Goal: Task Accomplishment & Management: Complete application form

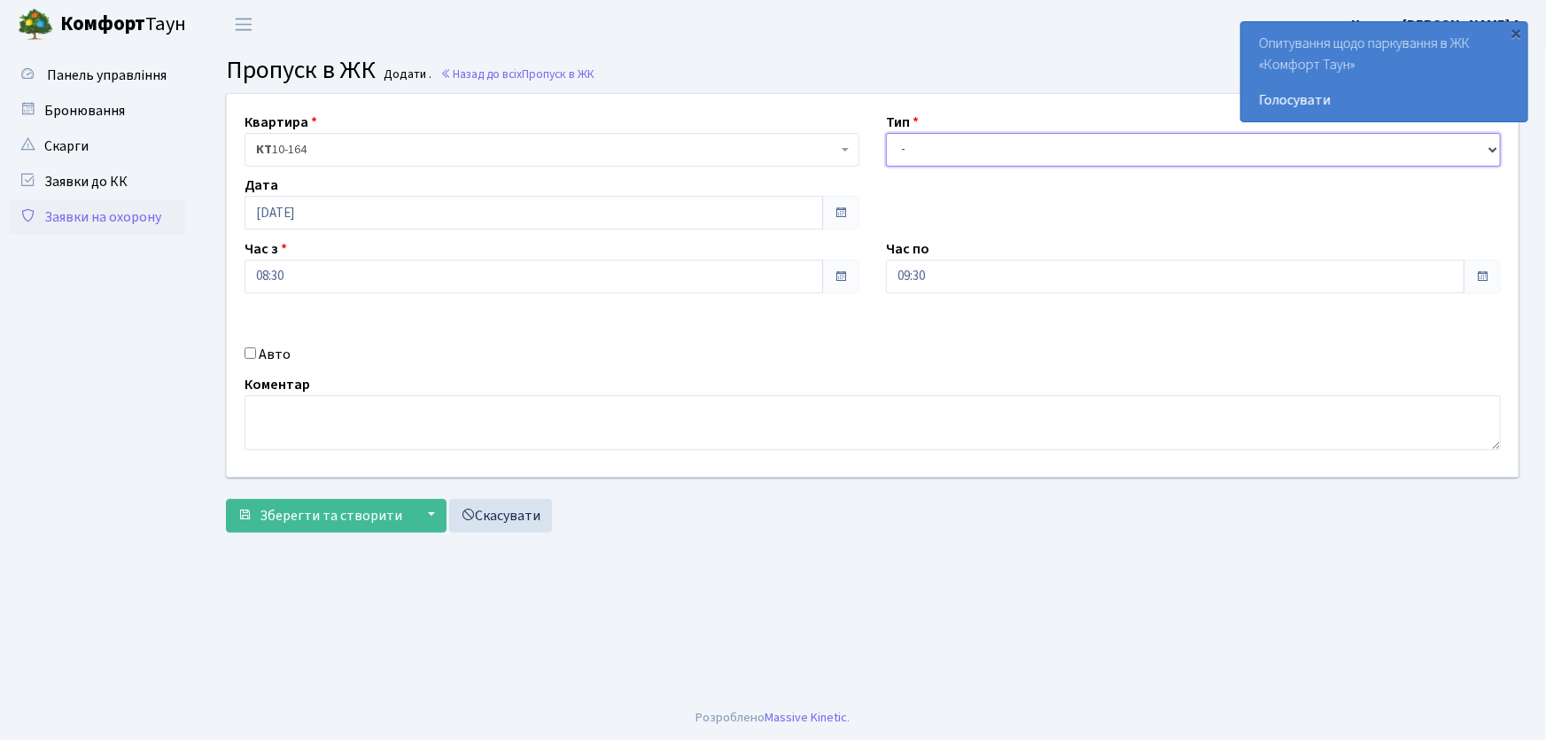
click at [941, 144] on select "- Доставка Таксі Гості Сервіс" at bounding box center [1193, 150] width 615 height 34
select select "1"
click at [886, 133] on select "- Доставка Таксі Гості Сервіс" at bounding box center [1193, 150] width 615 height 34
click at [834, 286] on div "Квартира <b>КТ</b>&nbsp;&nbsp;&nbsp;&nbsp;10-164 КТ 10-164 Тип - Доставка Таксі…" at bounding box center [872, 285] width 1318 height 383
click at [226, 499] on button "Зберегти та створити" at bounding box center [320, 516] width 188 height 34
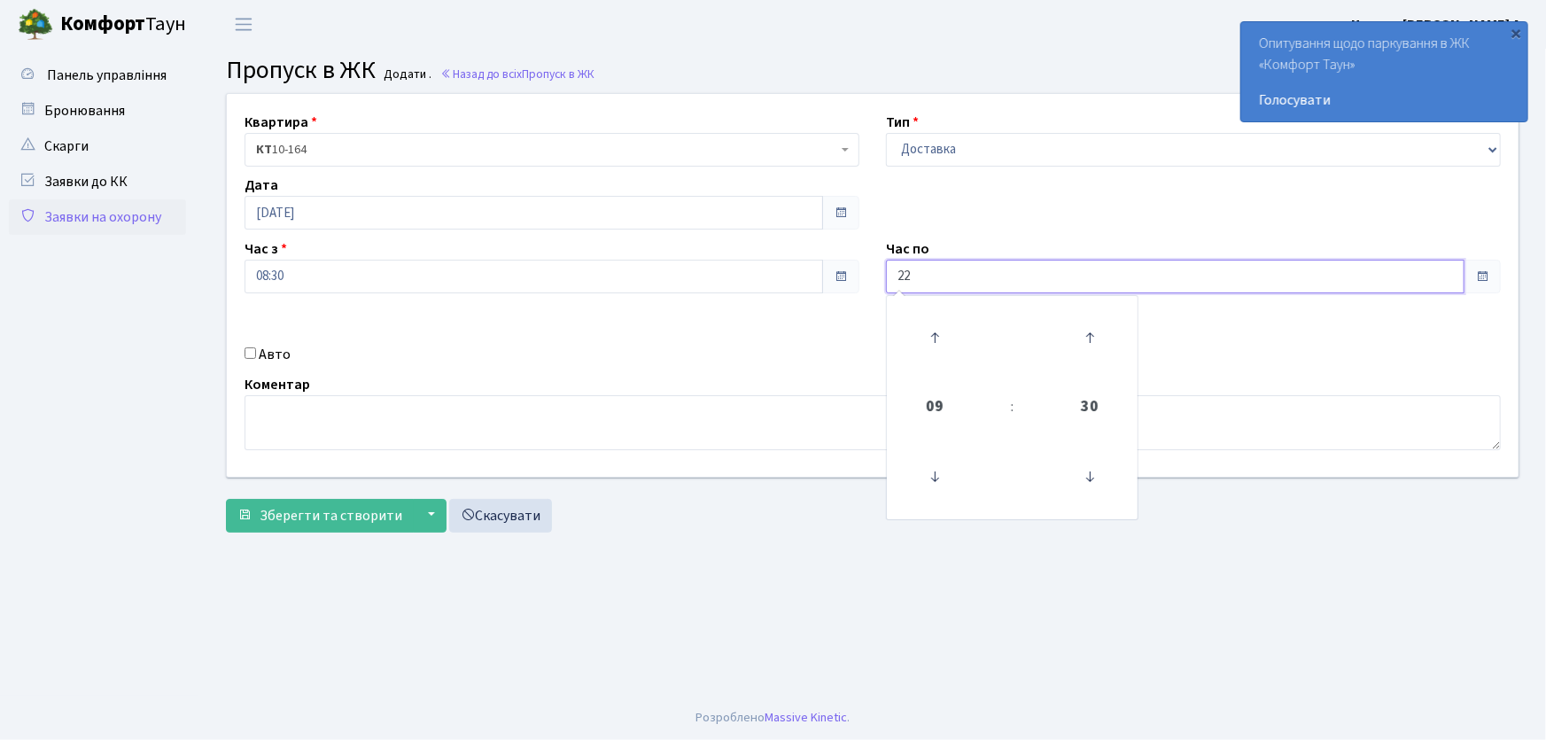
type input "22:00"
click at [175, 225] on link "Заявки на охорону" at bounding box center [97, 216] width 177 height 35
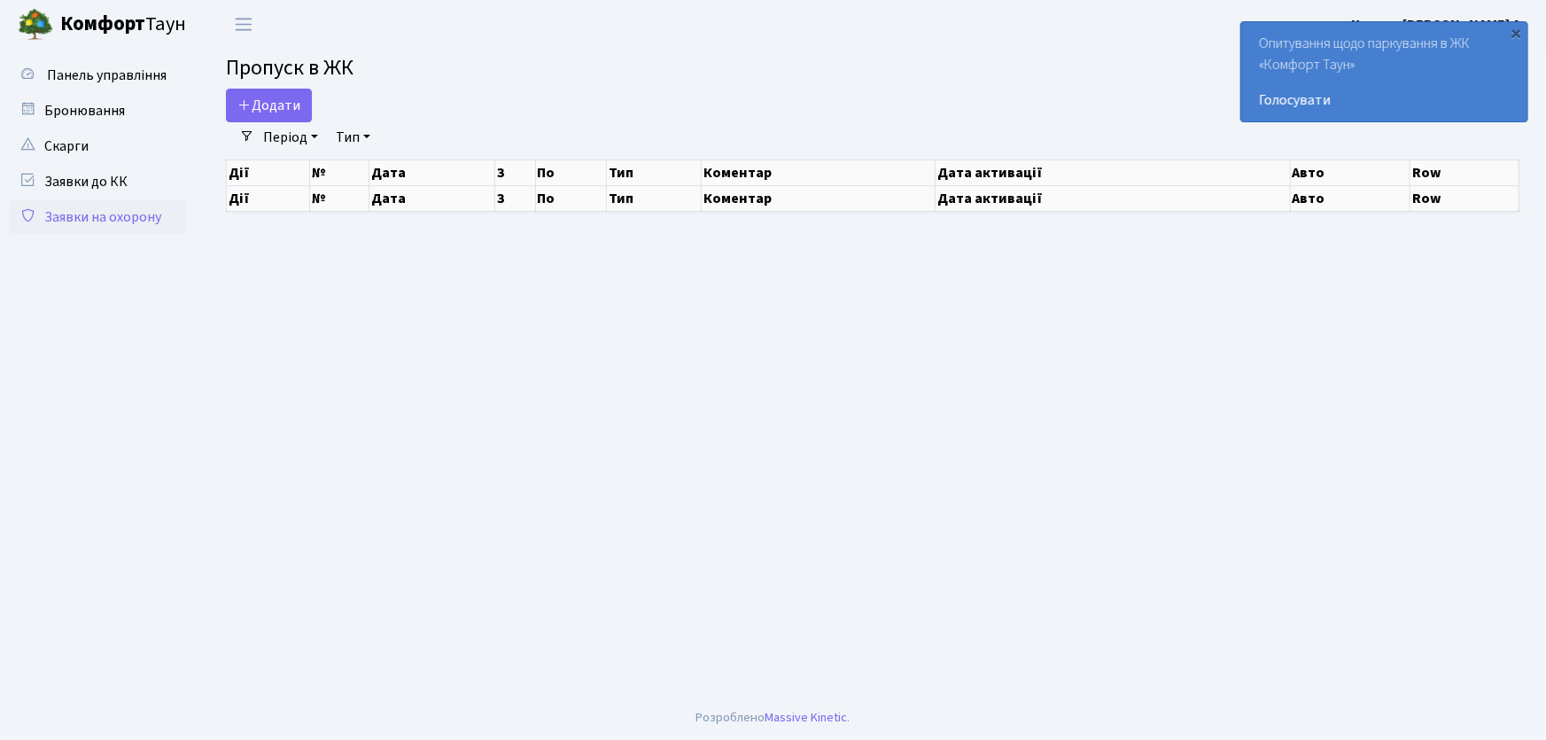
select select "25"
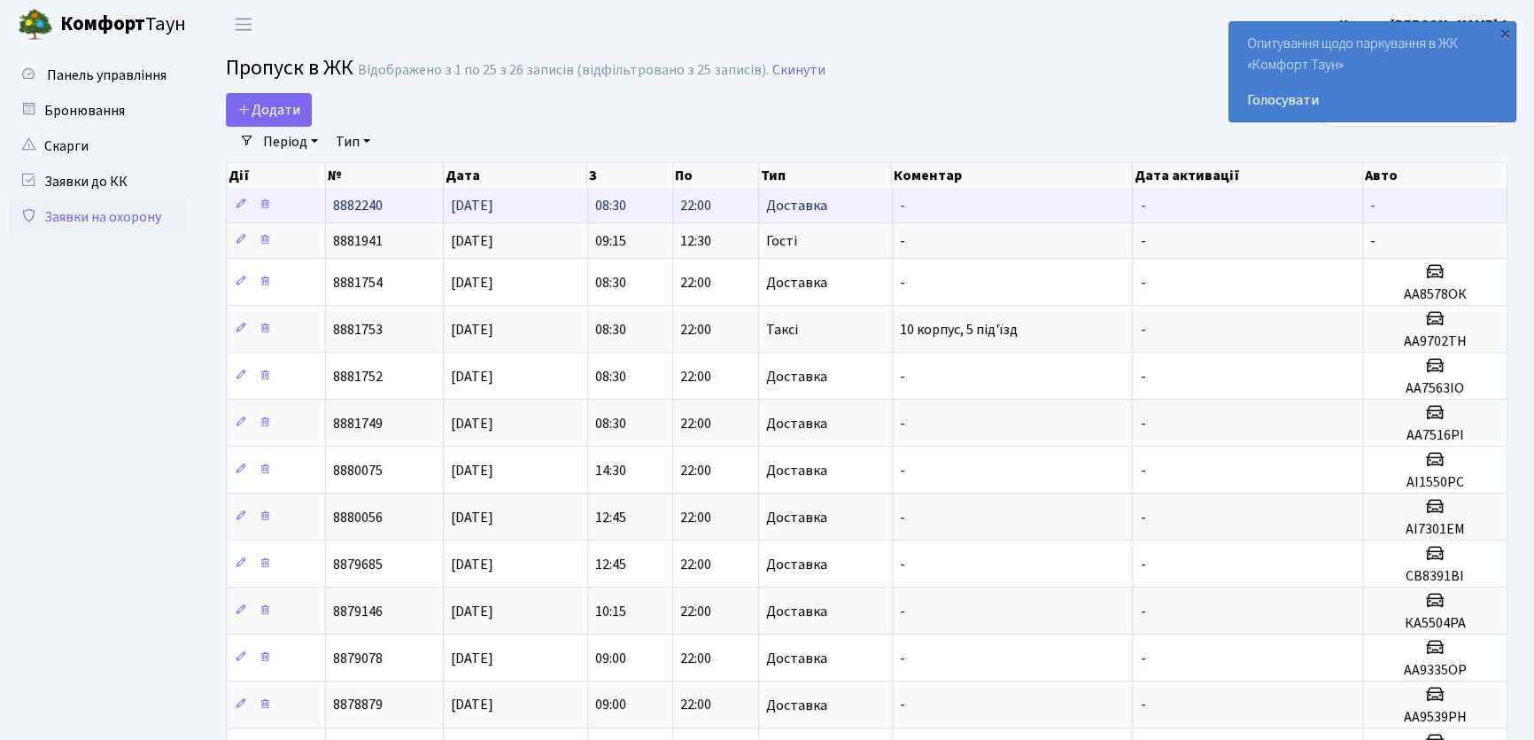
click at [958, 210] on td "-" at bounding box center [1013, 205] width 241 height 35
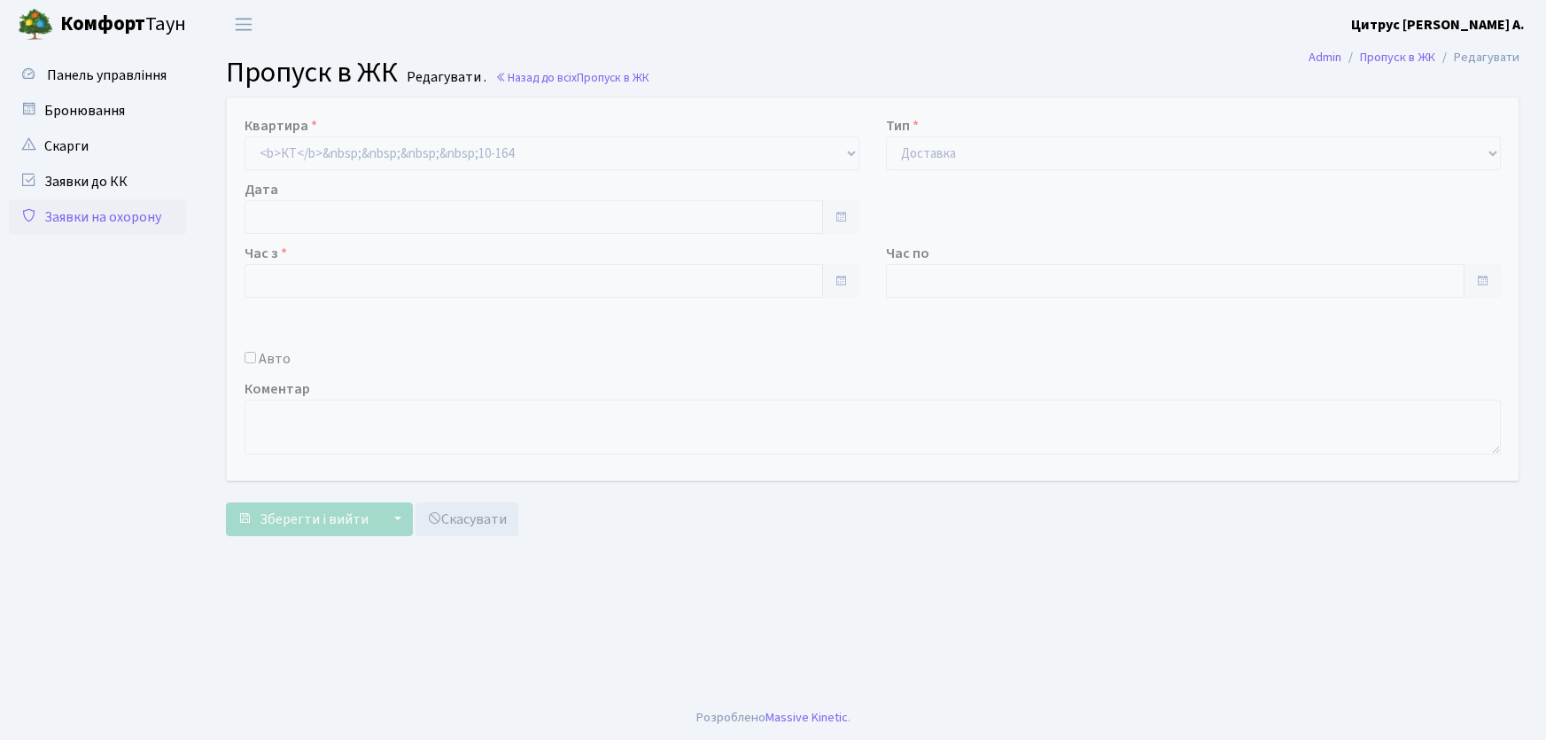
type input "[DATE]"
type input "08:30"
type input "22:00"
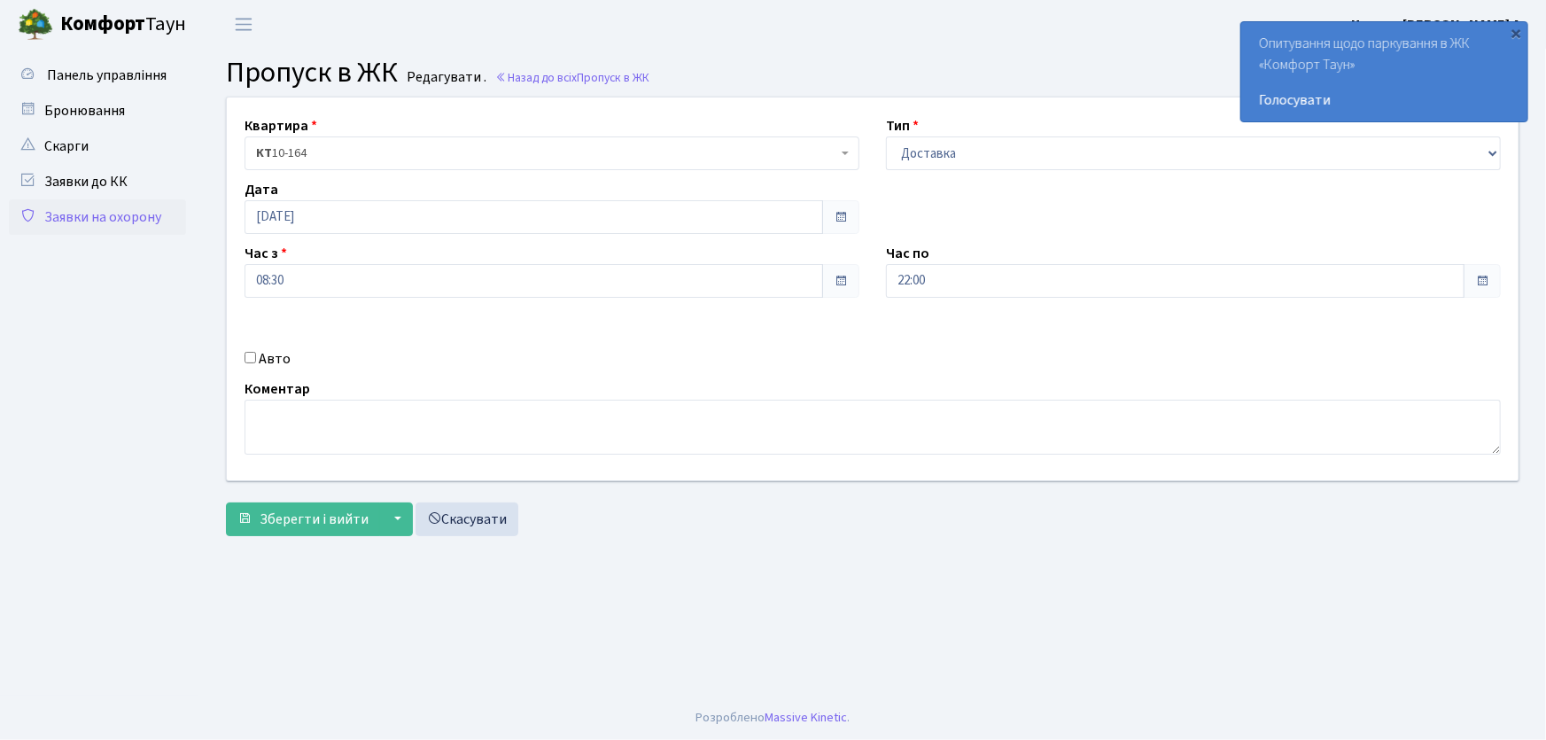
click at [250, 354] on input "Авто" at bounding box center [250, 358] width 12 height 12
checkbox input "true"
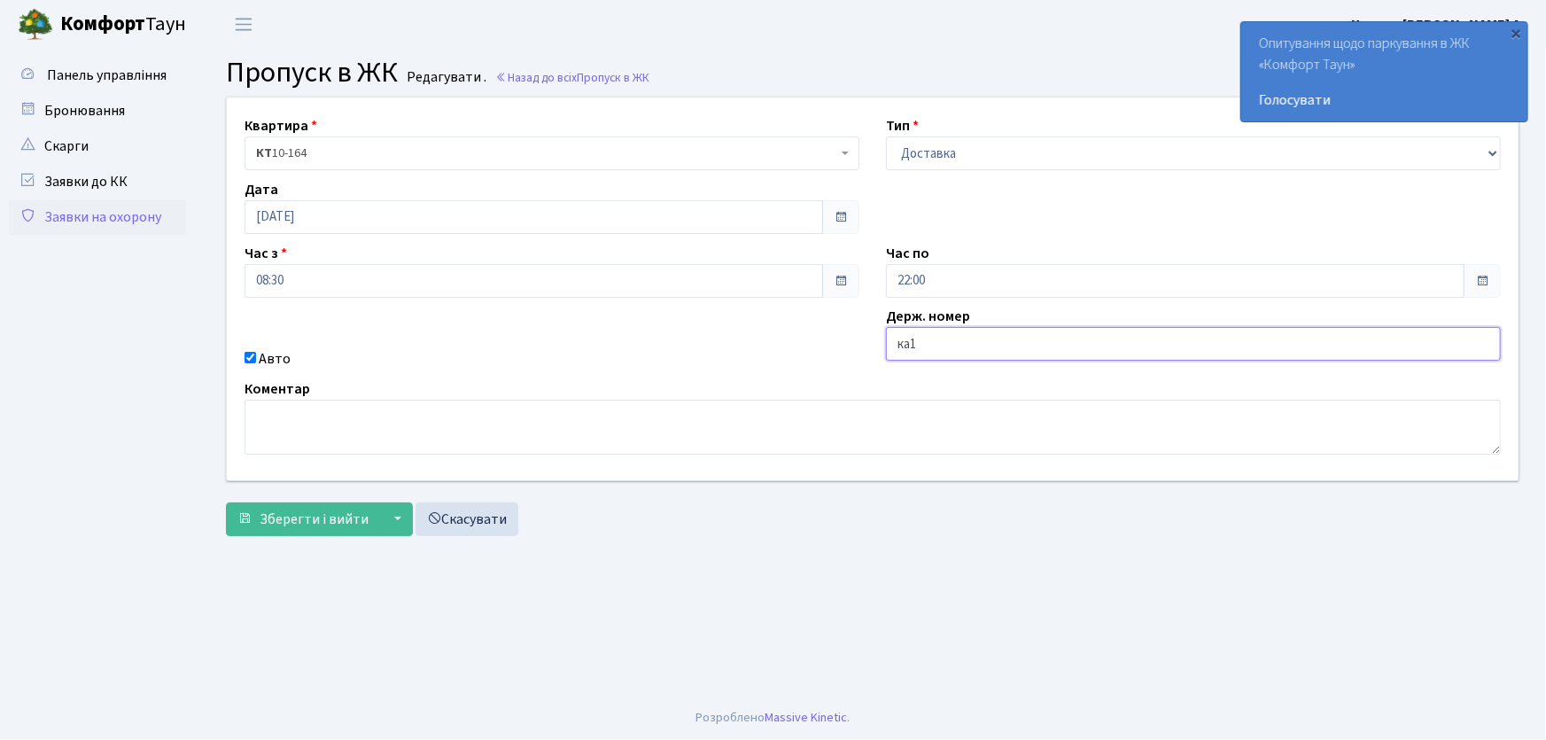
type input "КА1053НМ"
click at [226, 502] on button "Зберегти і вийти" at bounding box center [303, 519] width 154 height 34
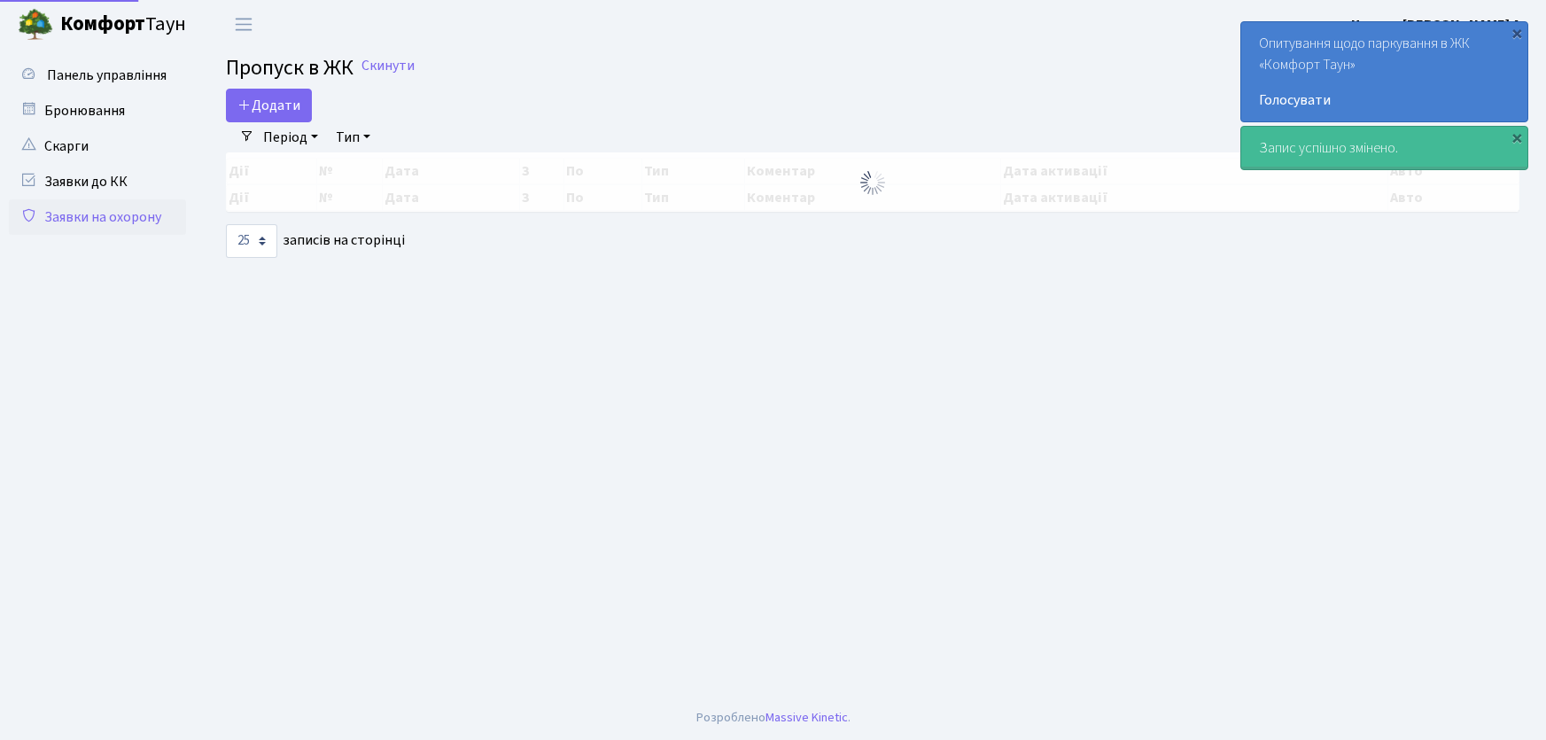
select select "25"
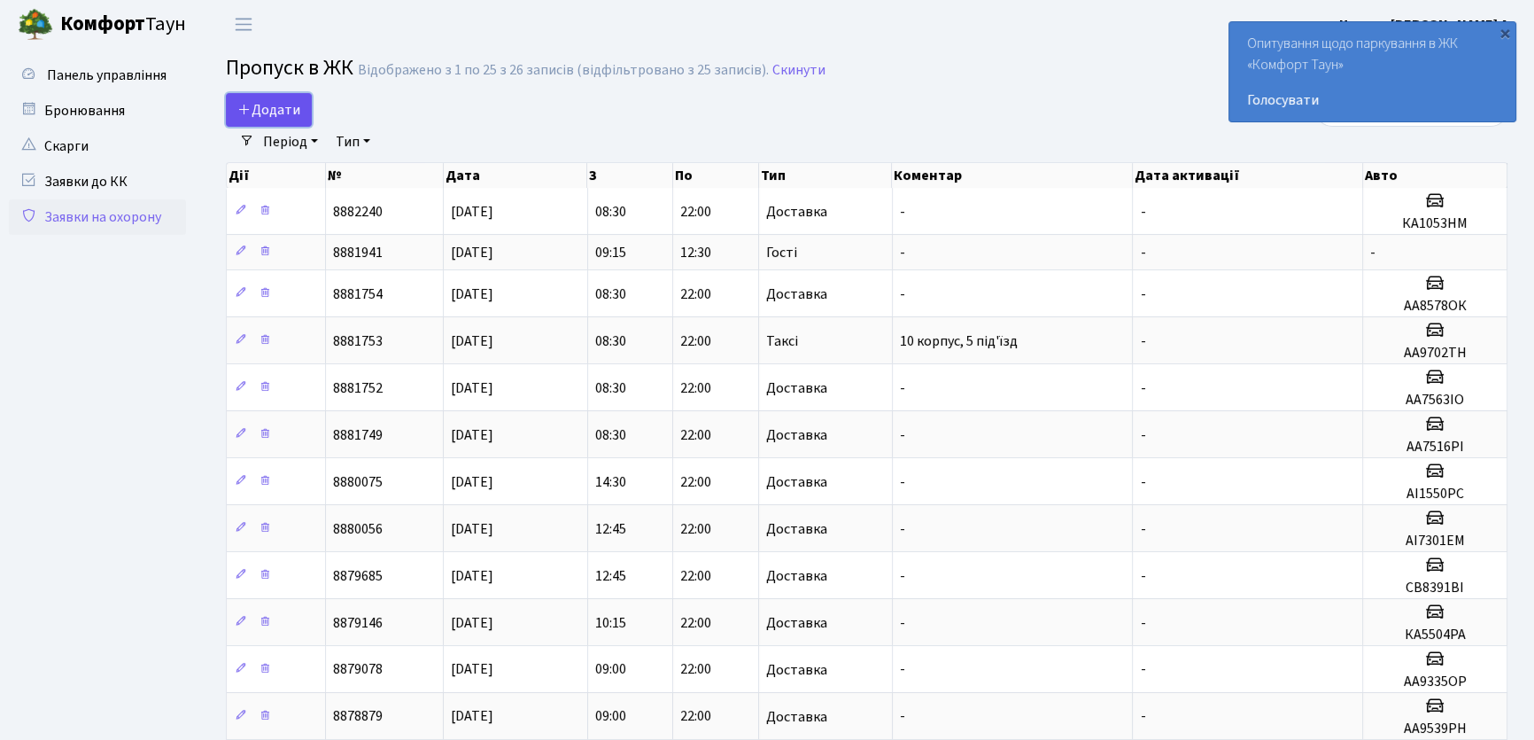
click at [297, 107] on span "Додати" at bounding box center [268, 109] width 63 height 19
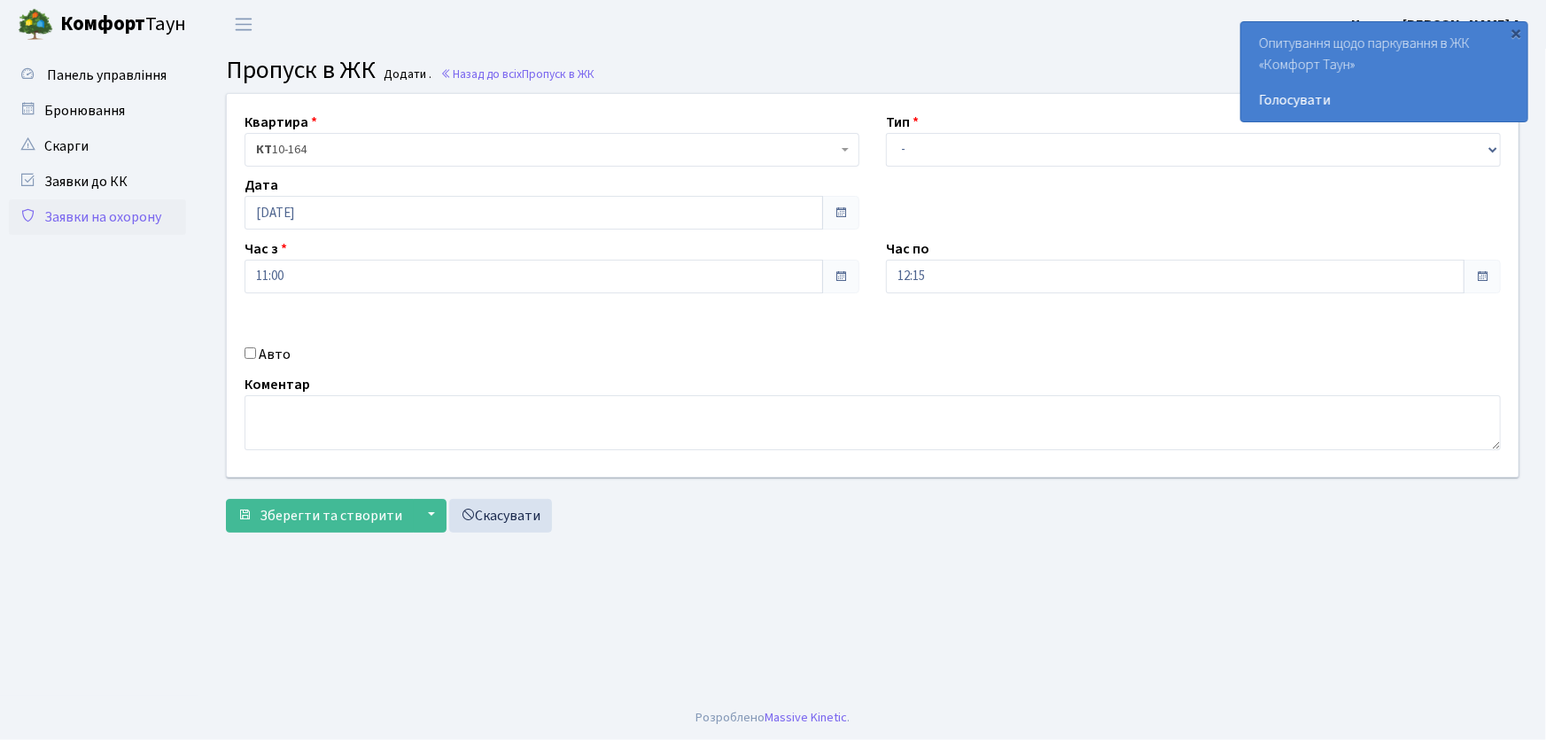
select select "1"
click at [886, 133] on select "- Доставка Таксі Гості Сервіс" at bounding box center [1193, 150] width 615 height 34
drag, startPoint x: 941, startPoint y: 283, endPoint x: 884, endPoint y: 275, distance: 57.3
click at [885, 275] on div "Час по 12:15 12 : 15 00 01 02 03 04 05 06 07 08 09 10 11 12 13 14 15 16 17 18 1…" at bounding box center [1193, 265] width 641 height 55
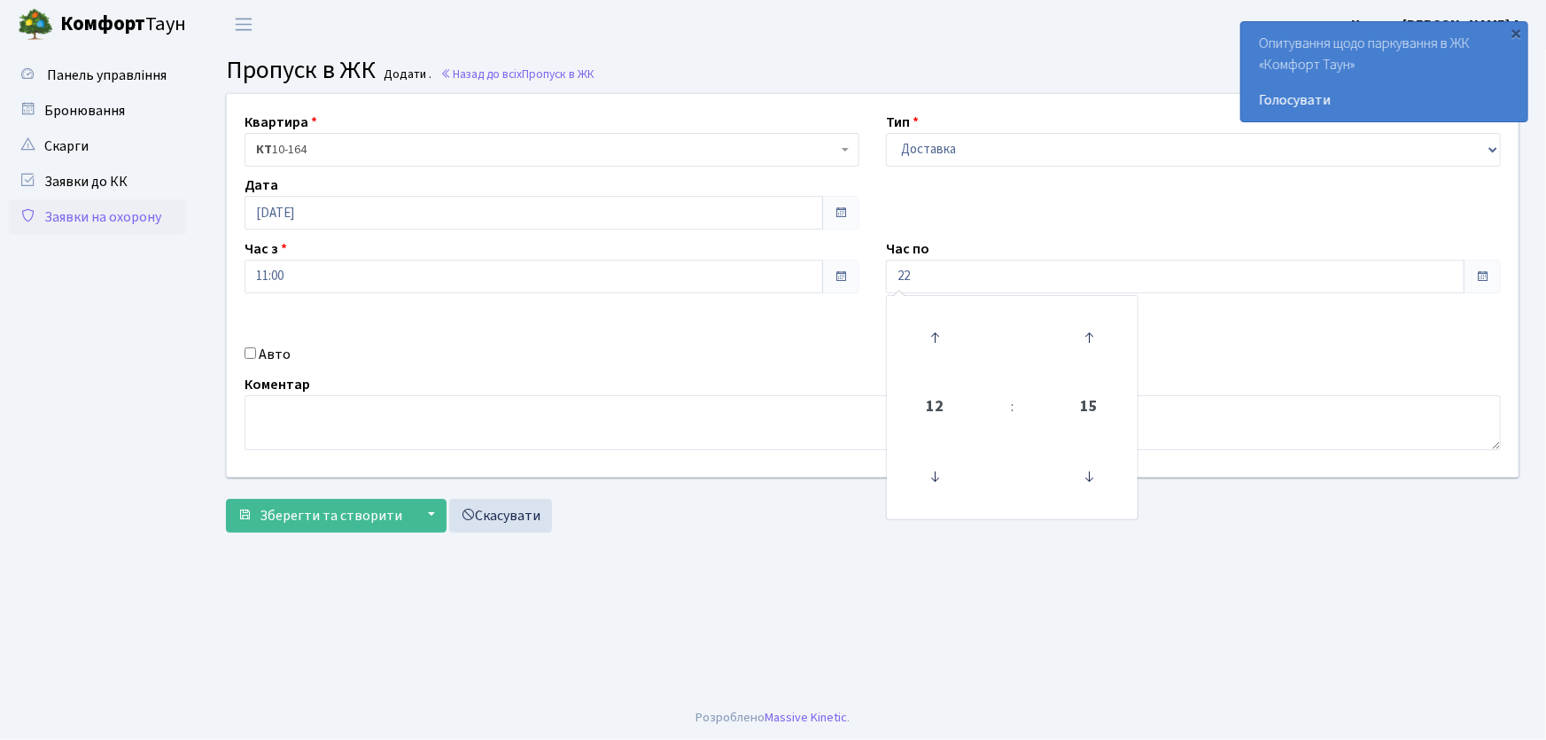
type input "22:00"
drag, startPoint x: 248, startPoint y: 352, endPoint x: 257, endPoint y: 357, distance: 10.3
click at [249, 352] on input "Авто" at bounding box center [250, 353] width 12 height 12
checkbox input "true"
type input "АА9335ОР"
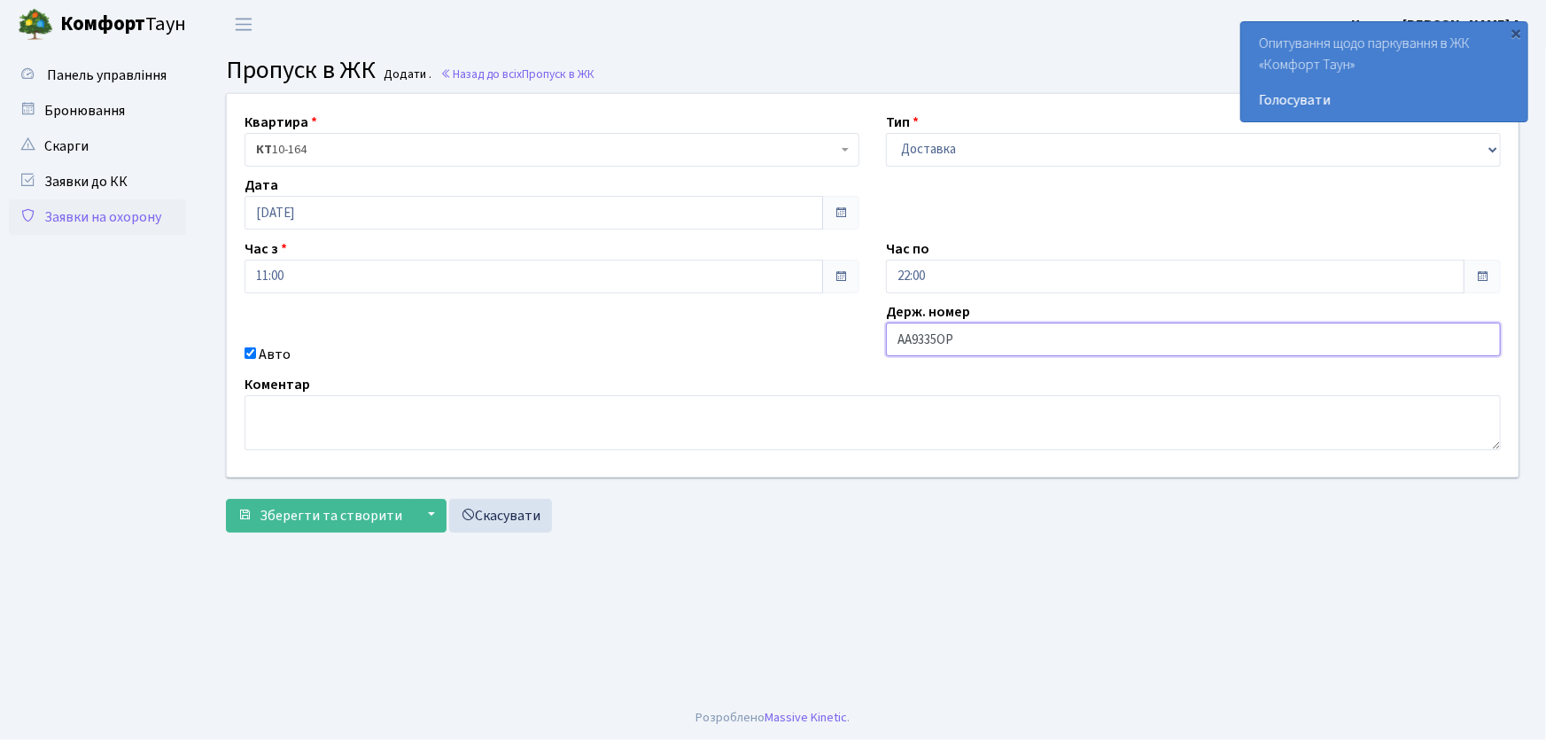
click at [226, 499] on button "Зберегти та створити" at bounding box center [320, 516] width 188 height 34
click at [147, 214] on link "Заявки на охорону" at bounding box center [97, 216] width 177 height 35
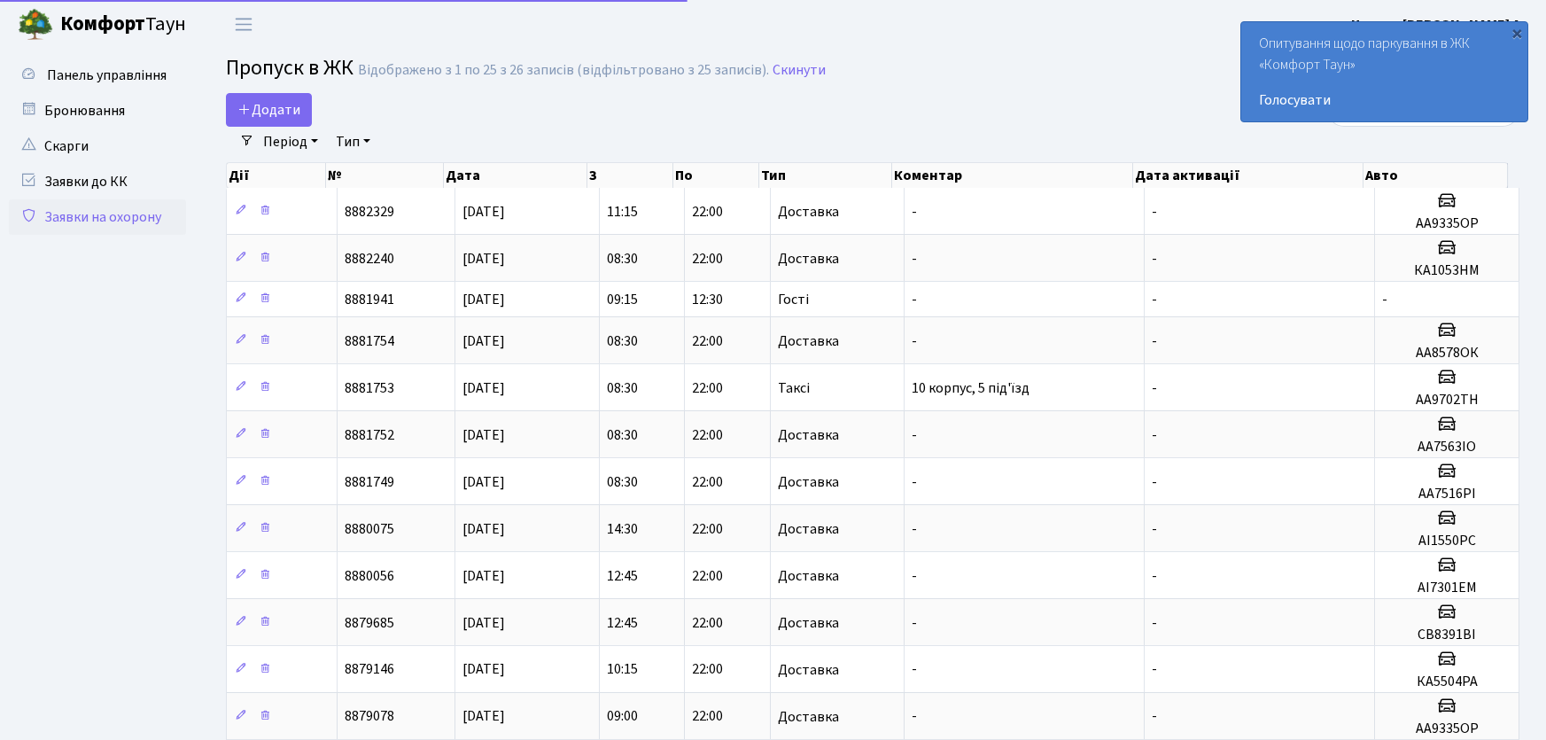
select select "25"
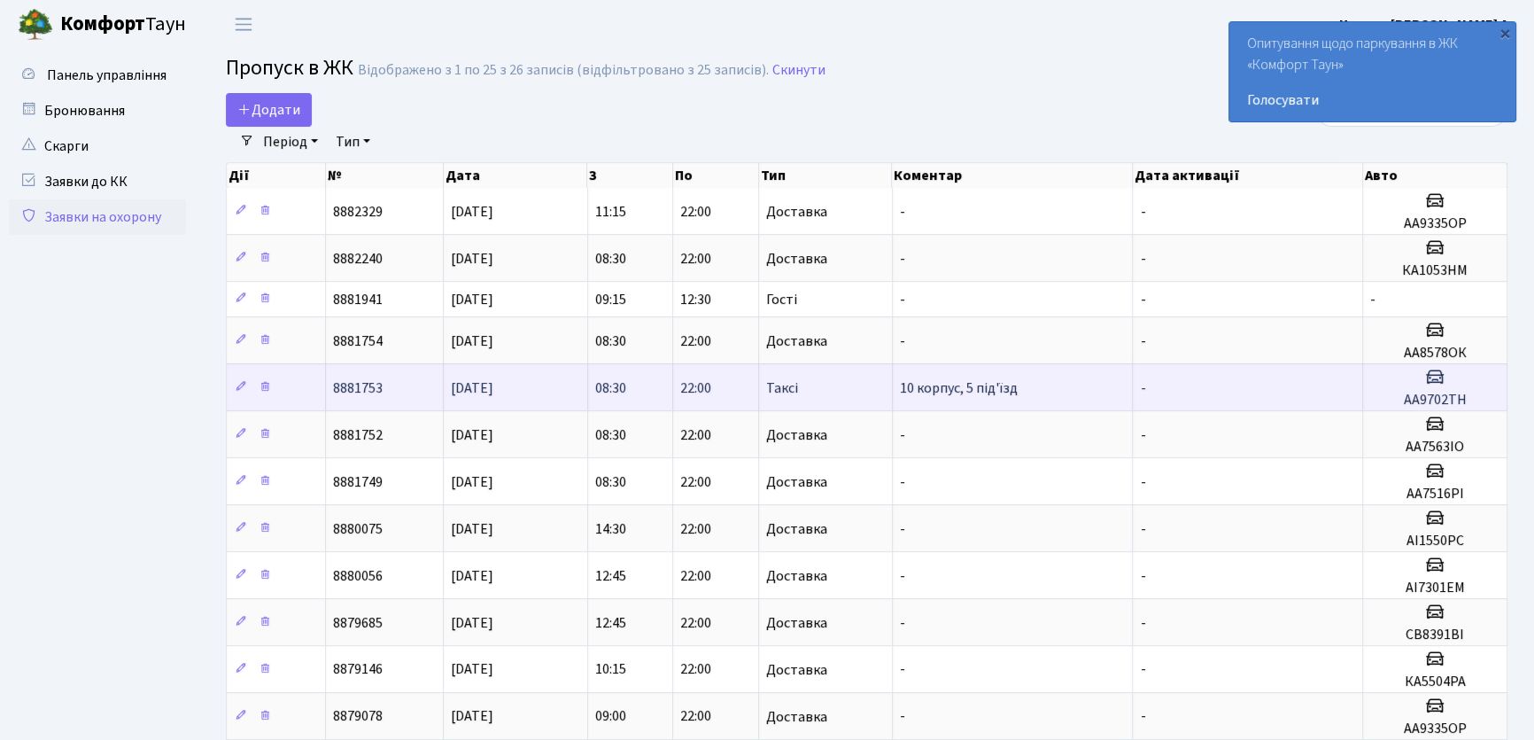
click at [311, 389] on td at bounding box center [276, 386] width 99 height 47
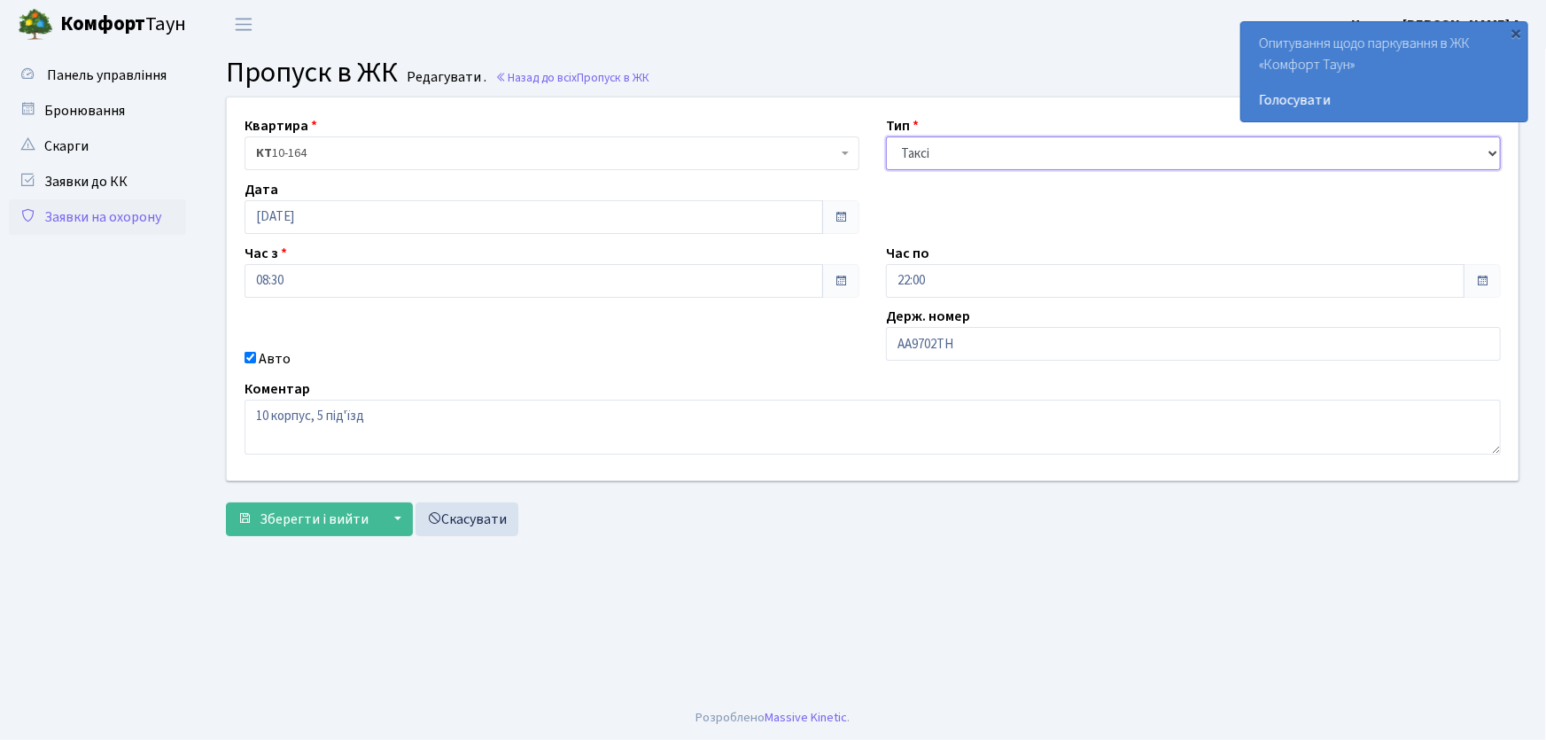
drag, startPoint x: 942, startPoint y: 155, endPoint x: 902, endPoint y: 169, distance: 42.3
click at [898, 163] on select "- Доставка Таксі Гості Сервіс" at bounding box center [1193, 153] width 615 height 34
select select "1"
click at [886, 136] on select "- Доставка Таксі Гості Сервіс" at bounding box center [1193, 153] width 615 height 34
drag, startPoint x: 375, startPoint y: 415, endPoint x: 230, endPoint y: 409, distance: 144.5
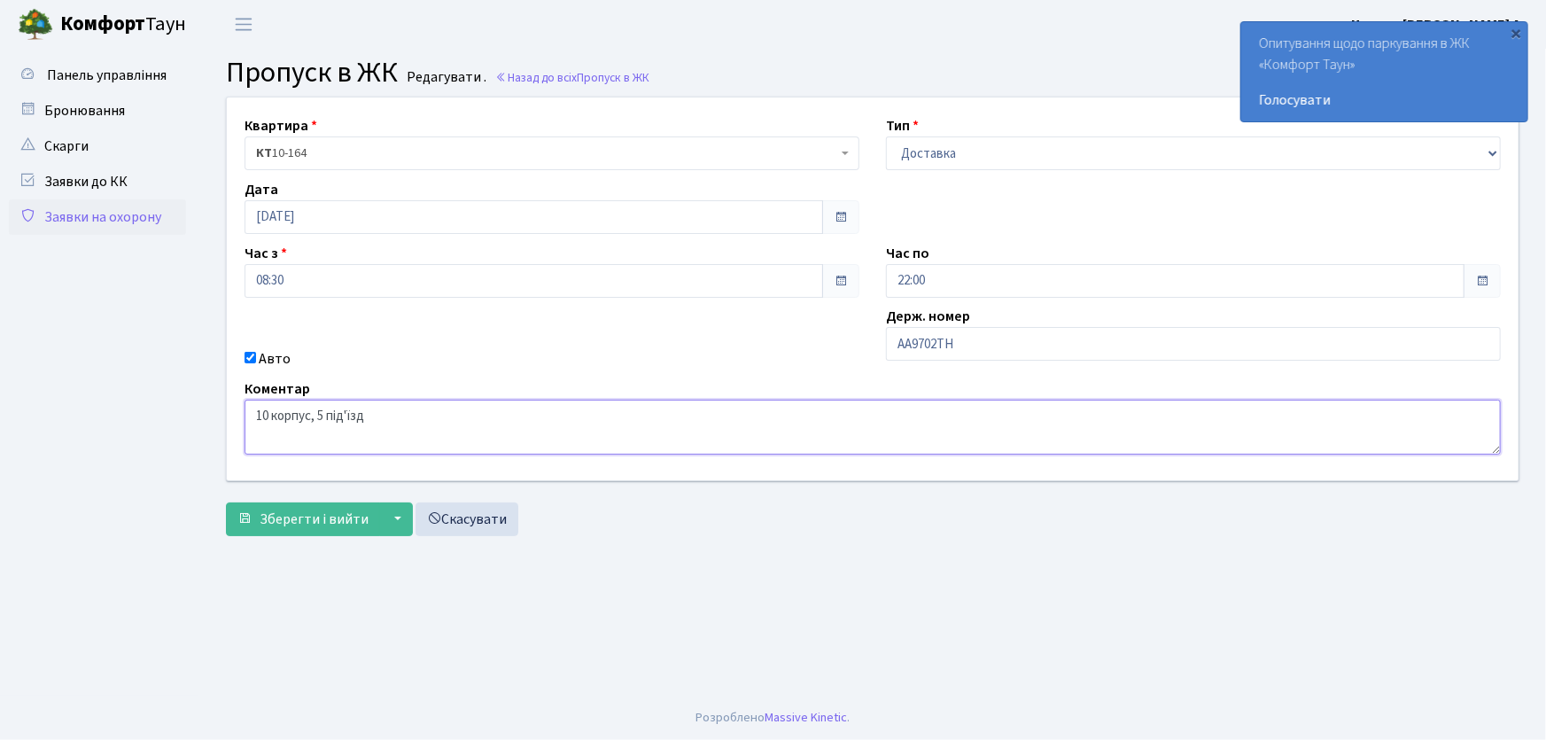
click at [231, 409] on div "Коментар 10 корпус, 5 під'їзд" at bounding box center [872, 416] width 1283 height 76
click at [294, 523] on span "Зберегти і вийти" at bounding box center [314, 518] width 109 height 19
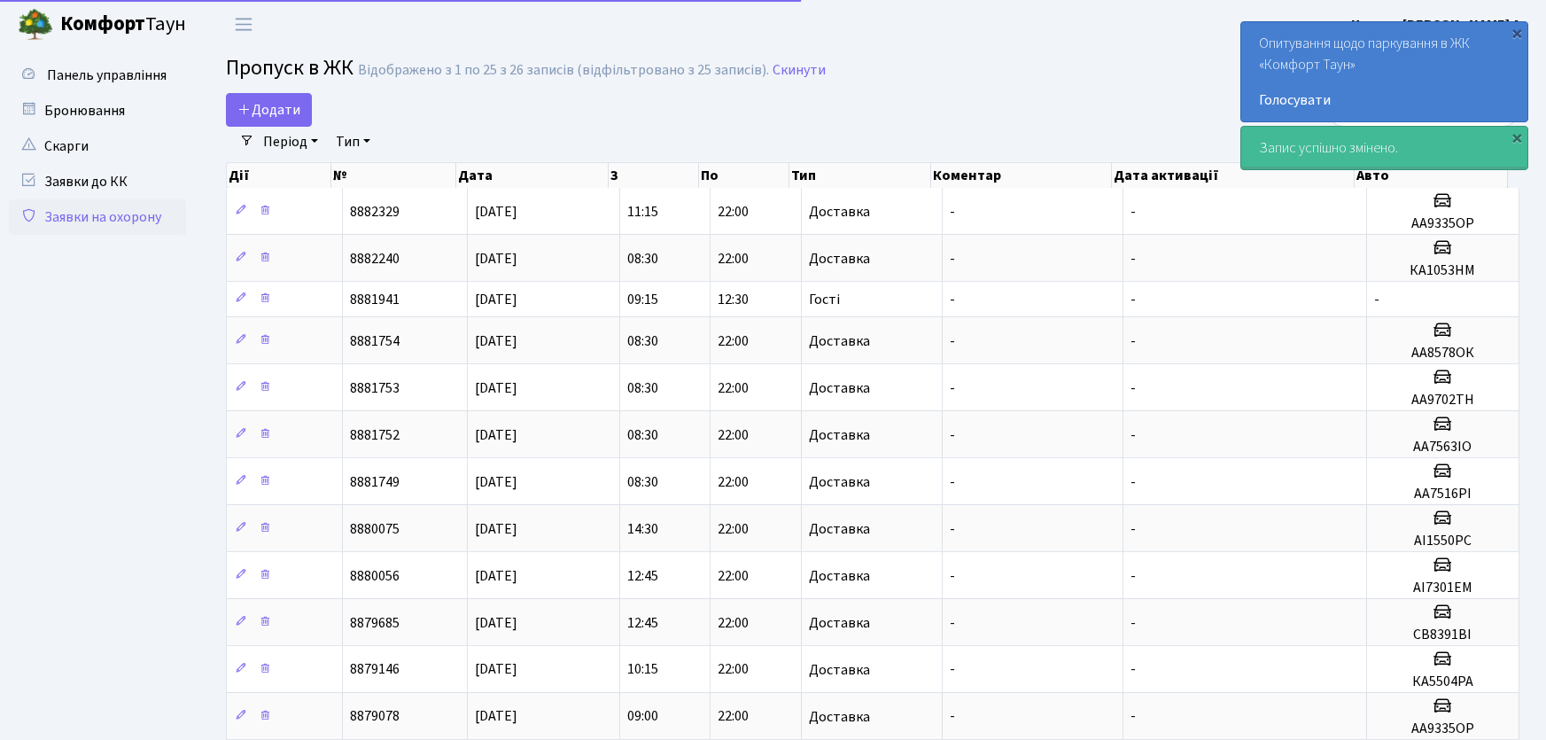
select select "25"
